Goal: Transaction & Acquisition: Download file/media

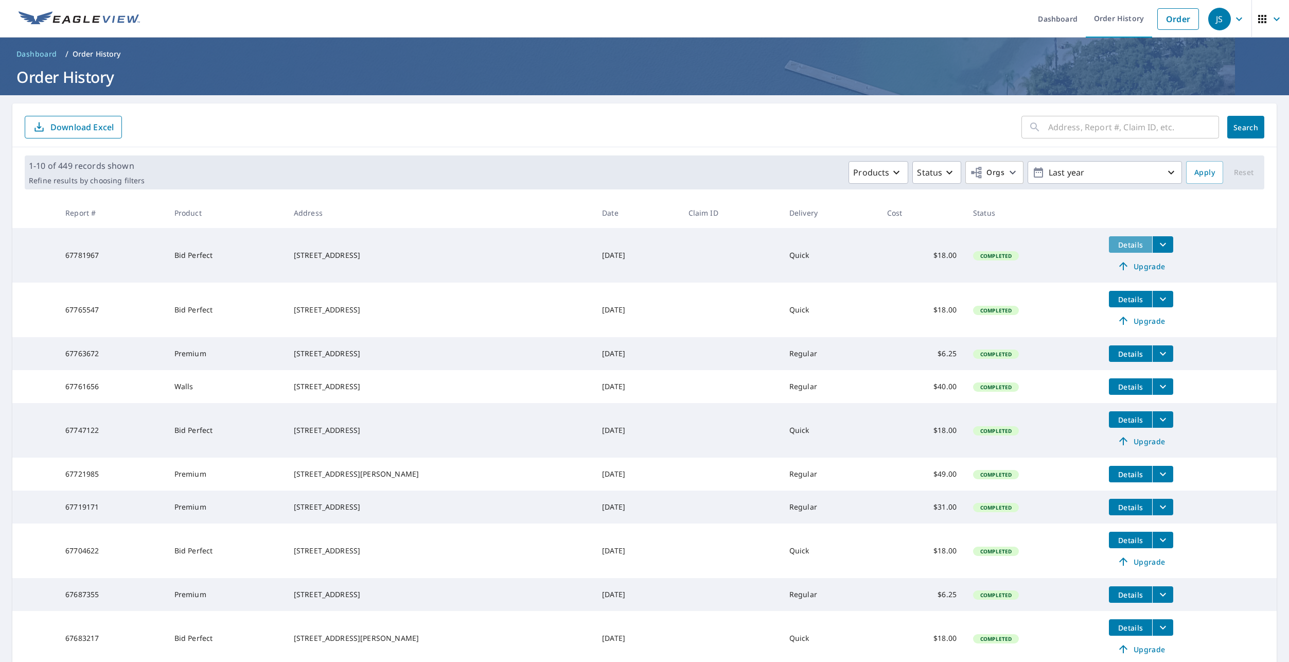
click at [1120, 243] on span "Details" at bounding box center [1130, 245] width 31 height 10
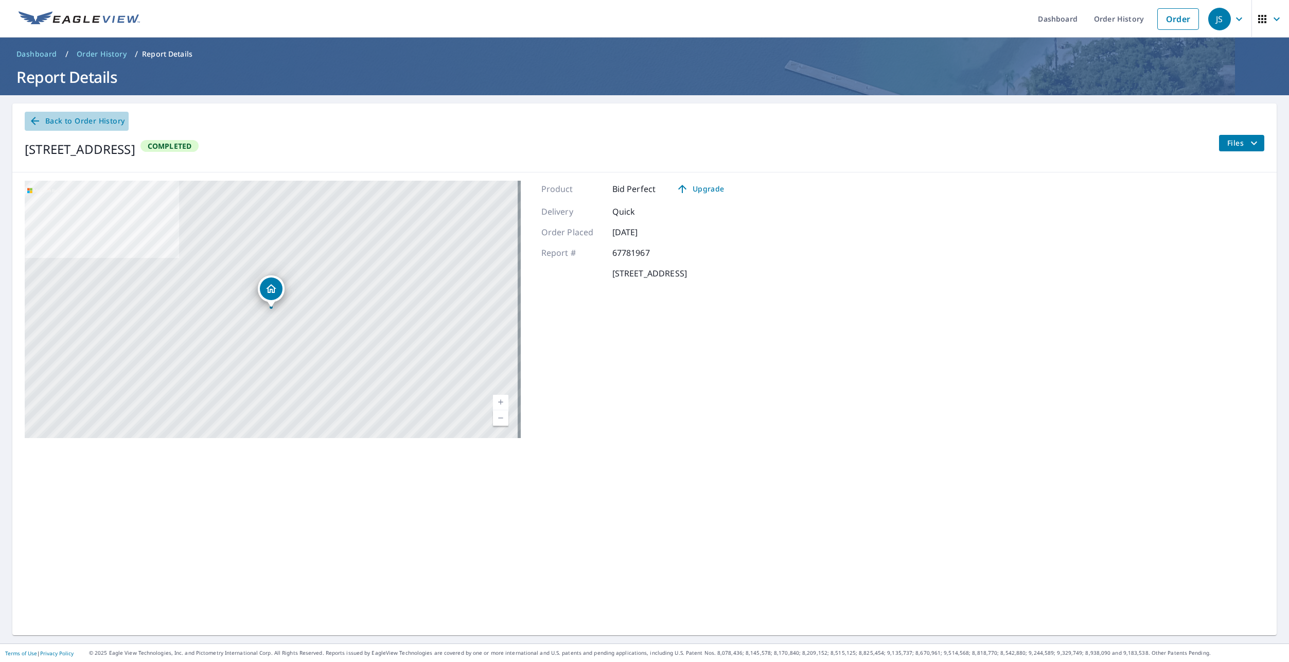
click at [34, 120] on icon at bounding box center [35, 121] width 12 height 12
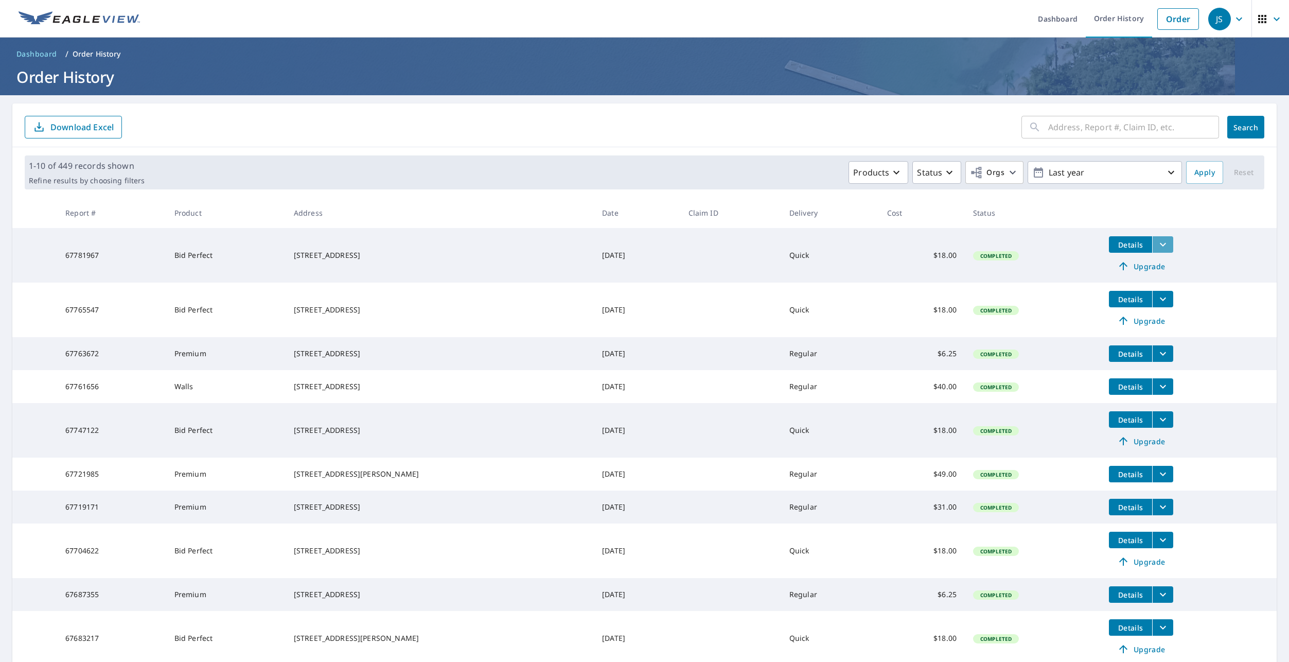
click at [1157, 243] on icon "filesDropdownBtn-67781967" at bounding box center [1163, 244] width 12 height 12
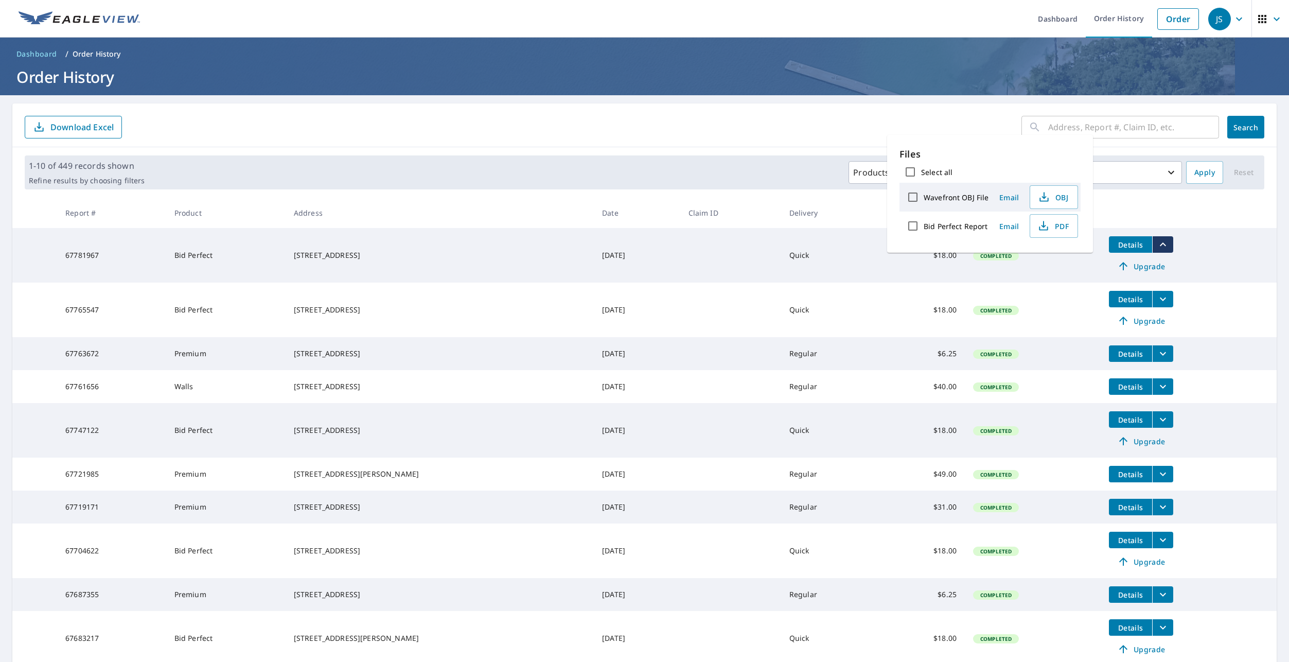
click at [973, 228] on label "Bid Perfect Report" at bounding box center [956, 226] width 64 height 10
click at [924, 228] on input "Bid Perfect Report" at bounding box center [913, 226] width 22 height 22
checkbox input "true"
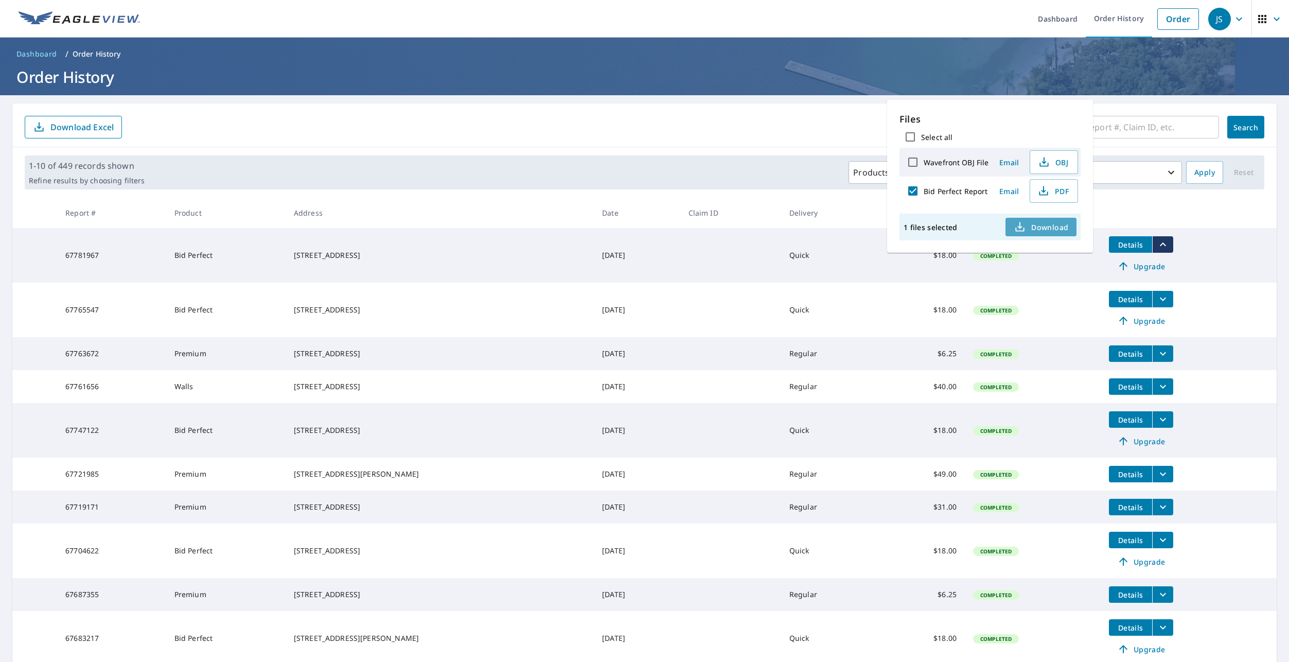
click at [1046, 225] on span "Download" at bounding box center [1041, 227] width 55 height 12
